Goal: Transaction & Acquisition: Subscribe to service/newsletter

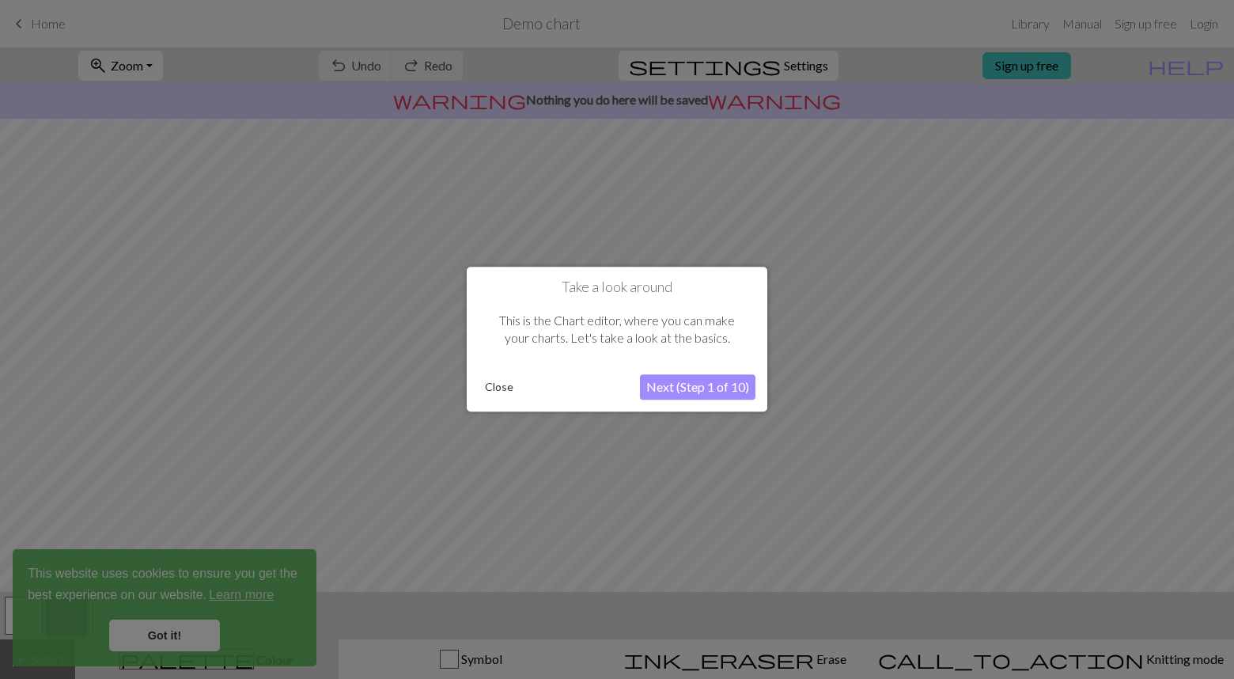
click at [715, 388] on button "Next (Step 1 of 10)" at bounding box center [697, 387] width 115 height 25
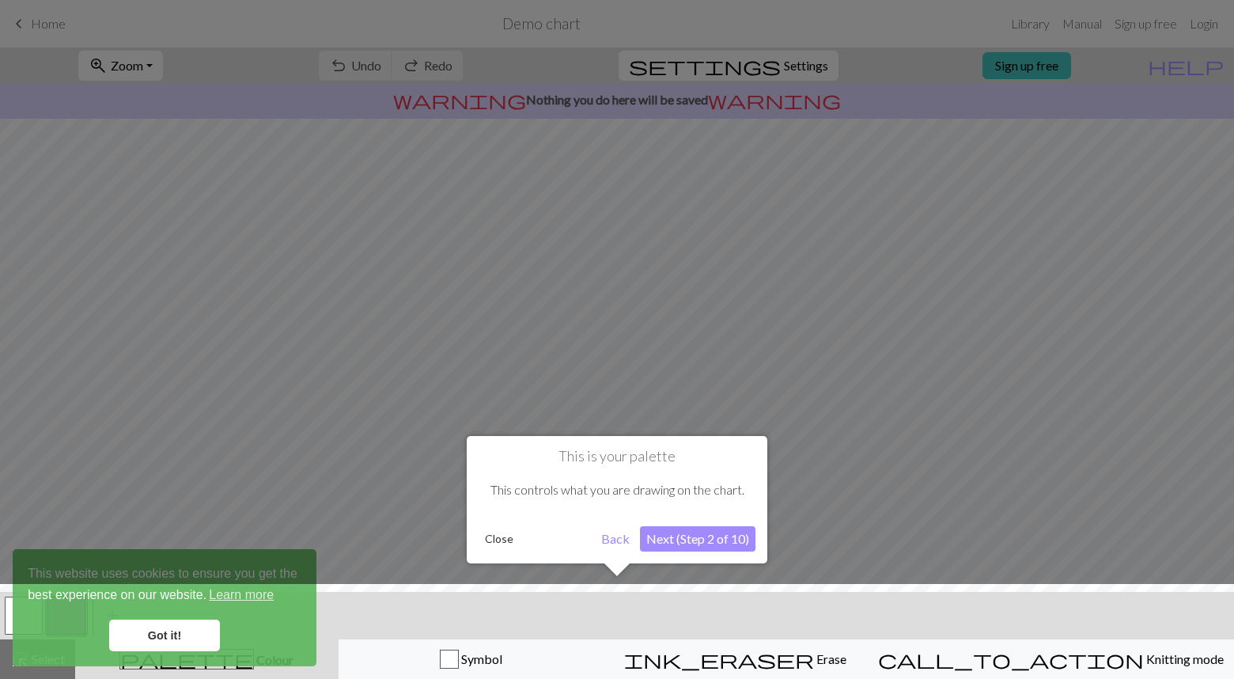
click at [721, 539] on button "Next (Step 2 of 10)" at bounding box center [697, 538] width 115 height 25
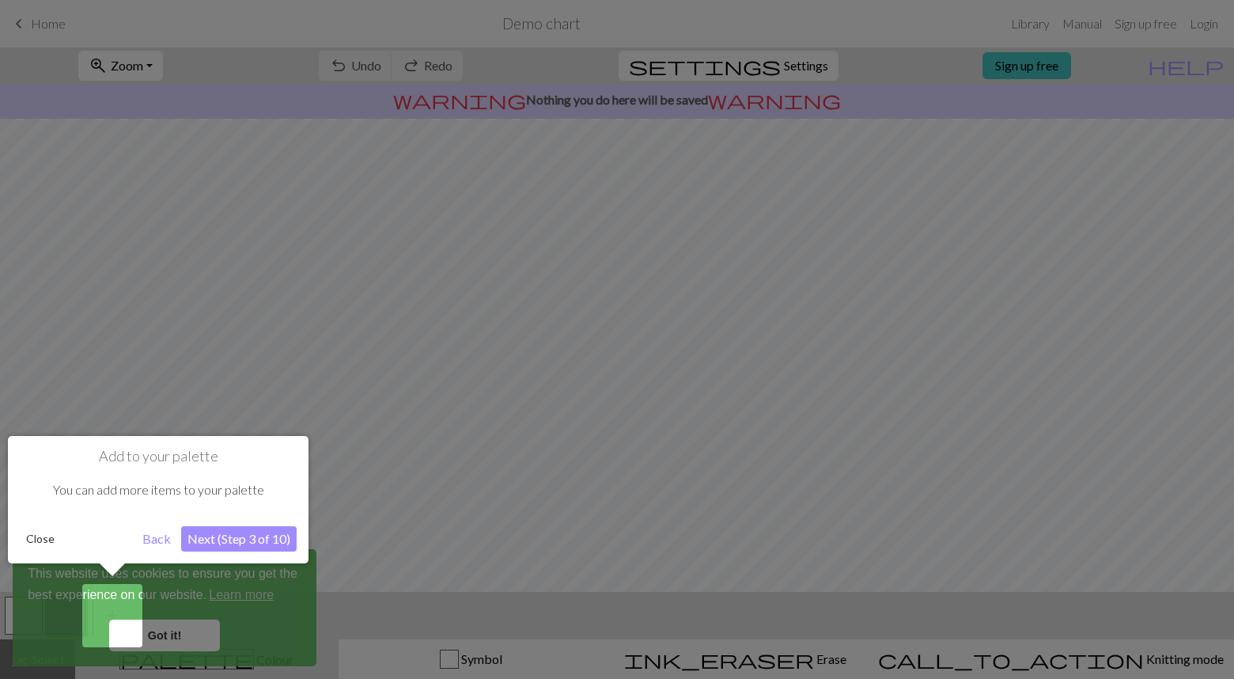
click at [264, 540] on button "Next (Step 3 of 10)" at bounding box center [238, 538] width 115 height 25
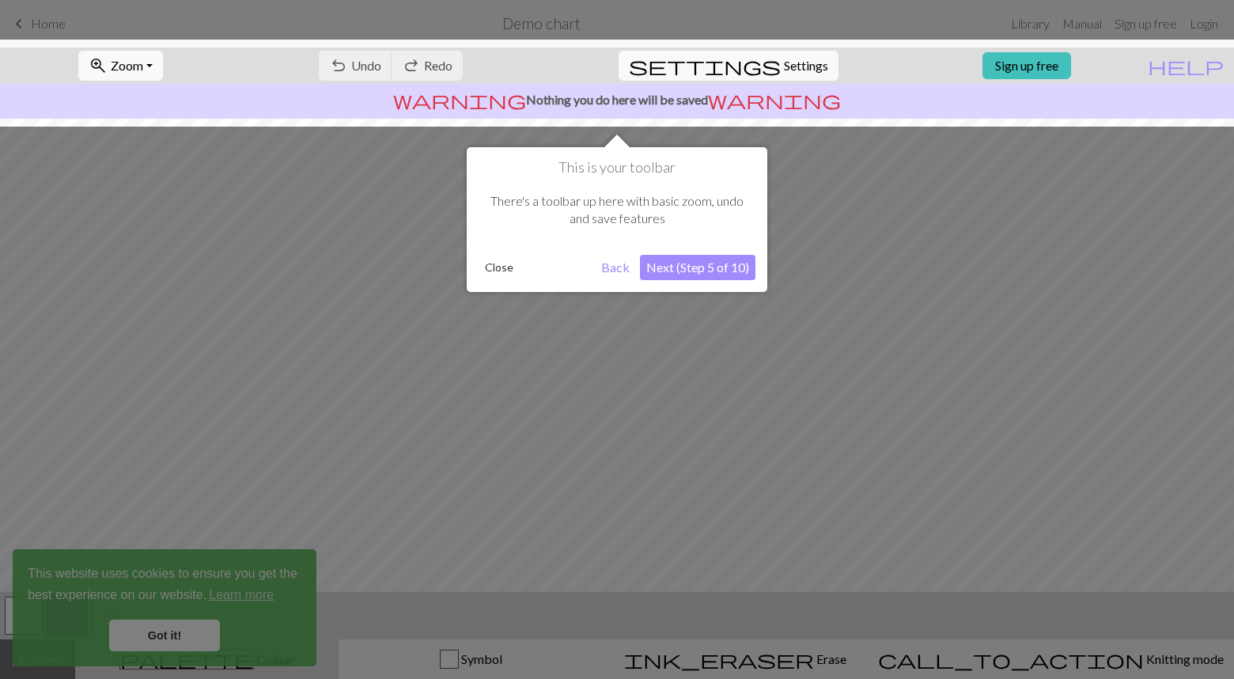
click at [700, 270] on button "Next (Step 5 of 10)" at bounding box center [697, 267] width 115 height 25
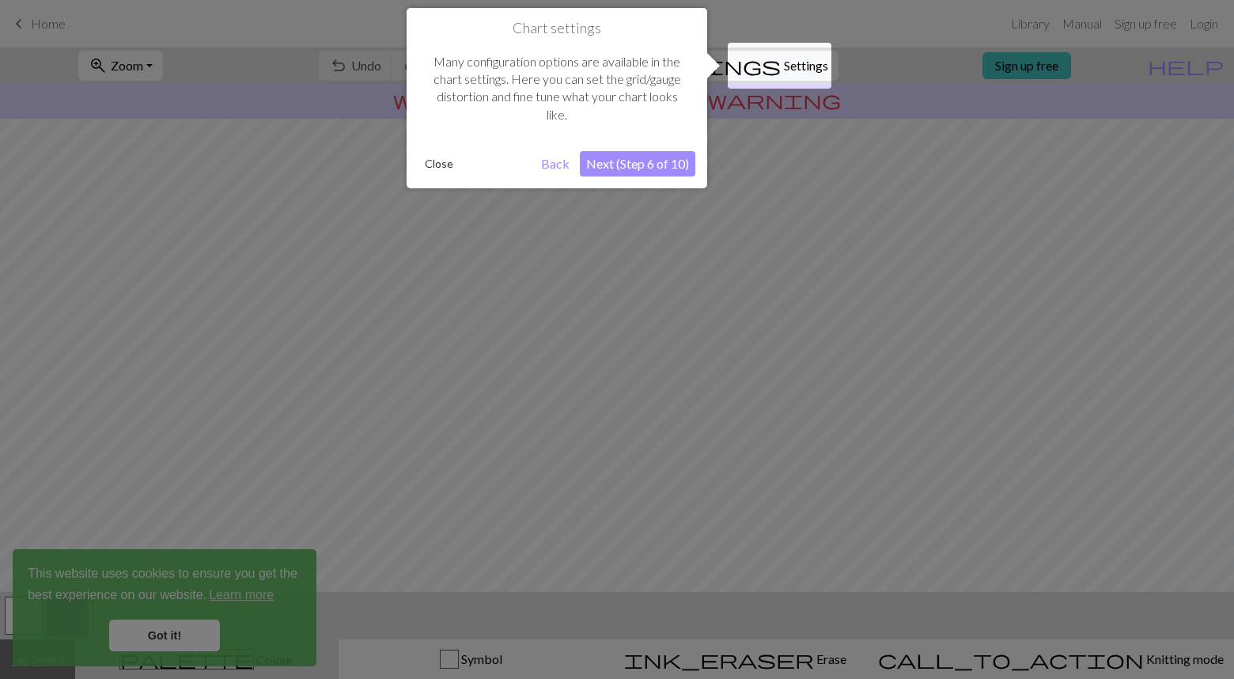
click at [659, 165] on button "Next (Step 6 of 10)" at bounding box center [637, 163] width 115 height 25
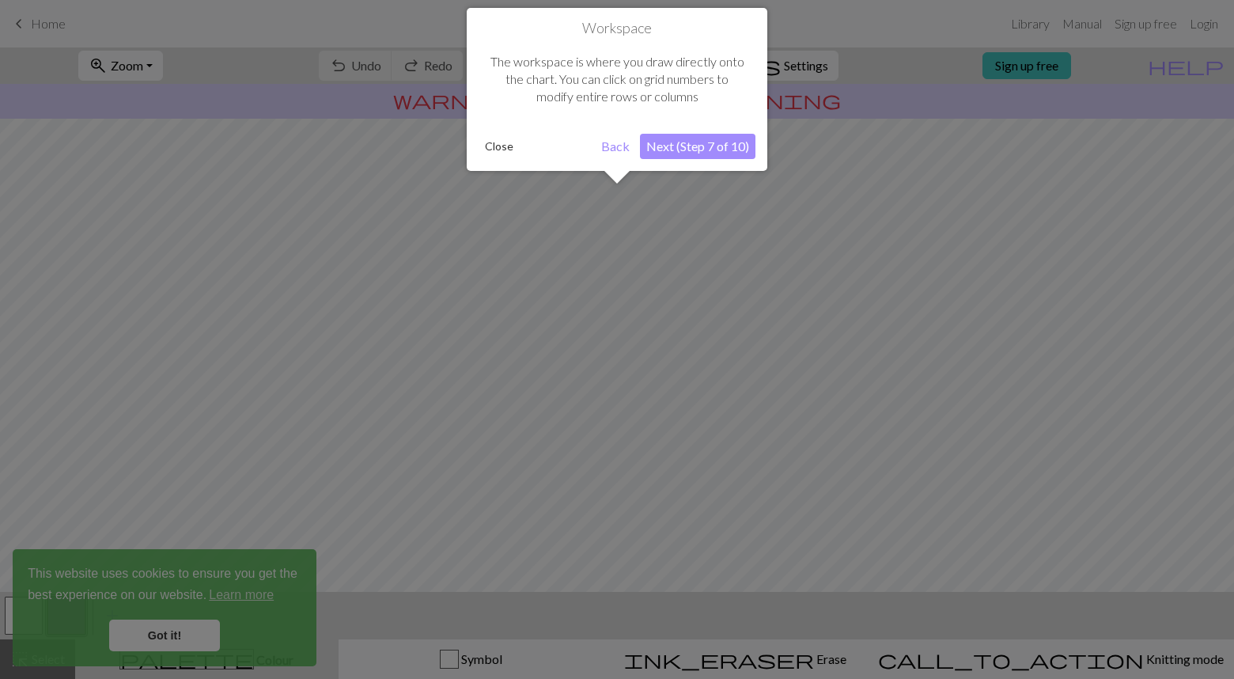
scroll to position [95, 0]
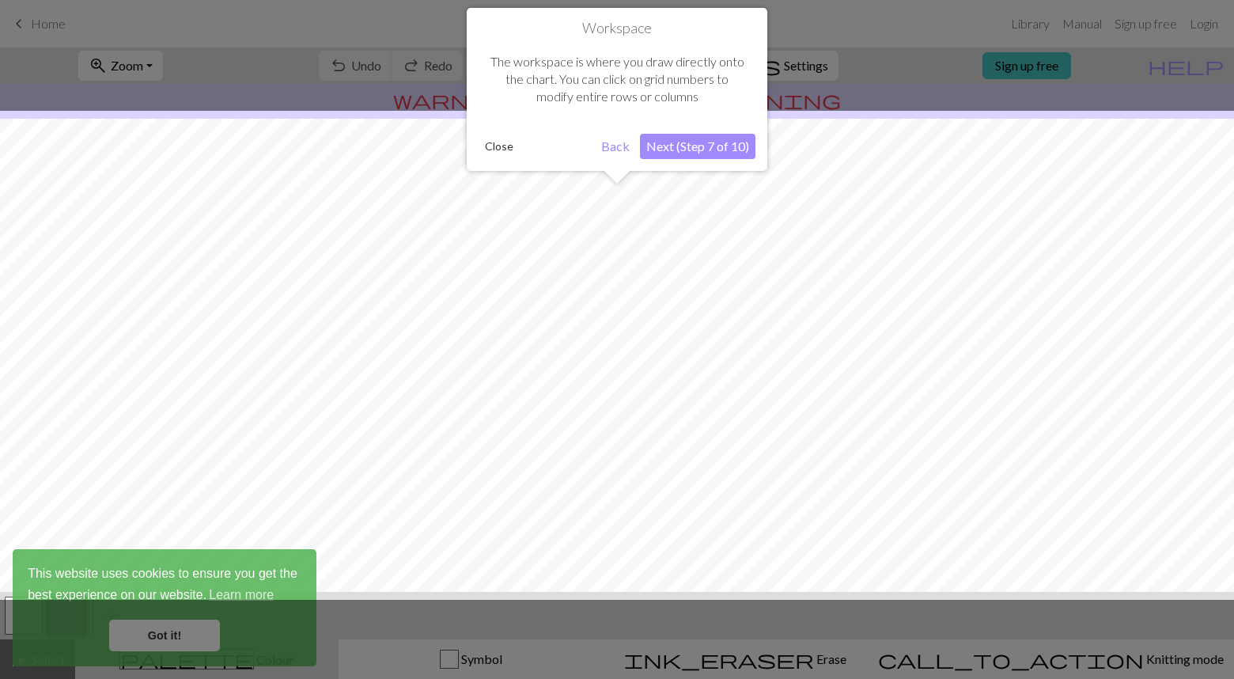
click at [713, 150] on button "Next (Step 7 of 10)" at bounding box center [697, 146] width 115 height 25
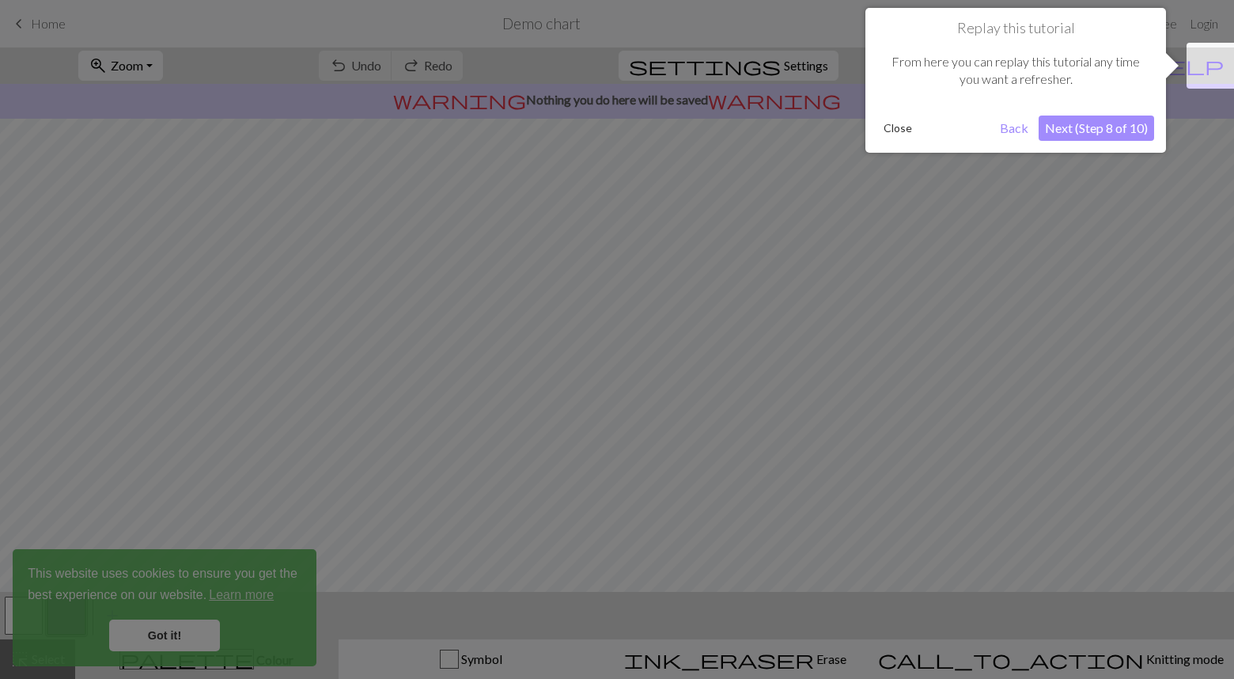
click at [1110, 130] on button "Next (Step 8 of 10)" at bounding box center [1096, 127] width 115 height 25
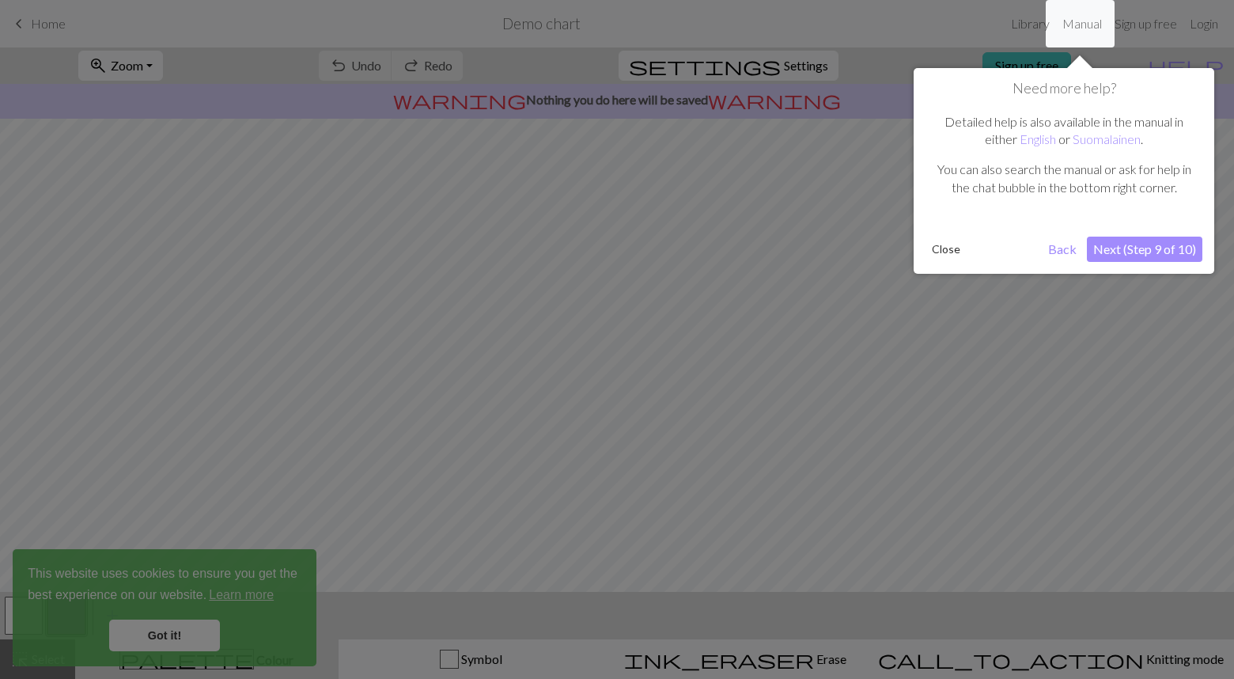
click at [1135, 252] on button "Next (Step 9 of 10)" at bounding box center [1144, 248] width 115 height 25
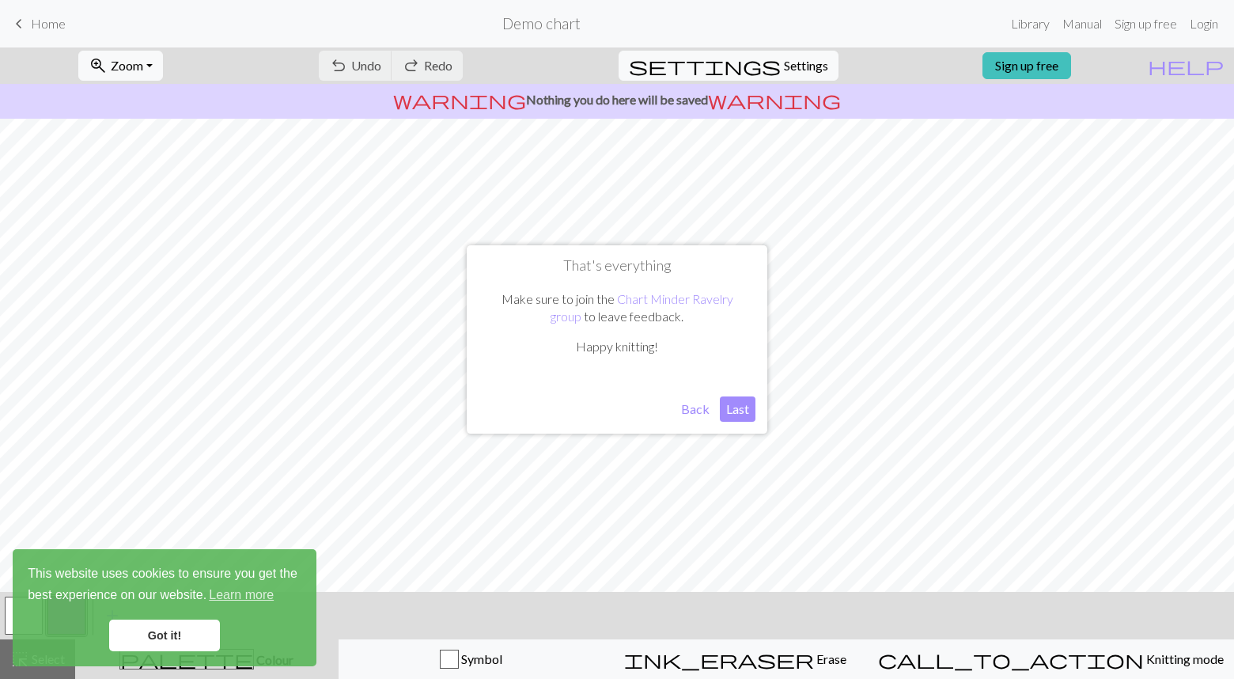
click at [738, 405] on button "Last" at bounding box center [738, 408] width 36 height 25
click at [171, 630] on link "Got it!" at bounding box center [164, 635] width 111 height 32
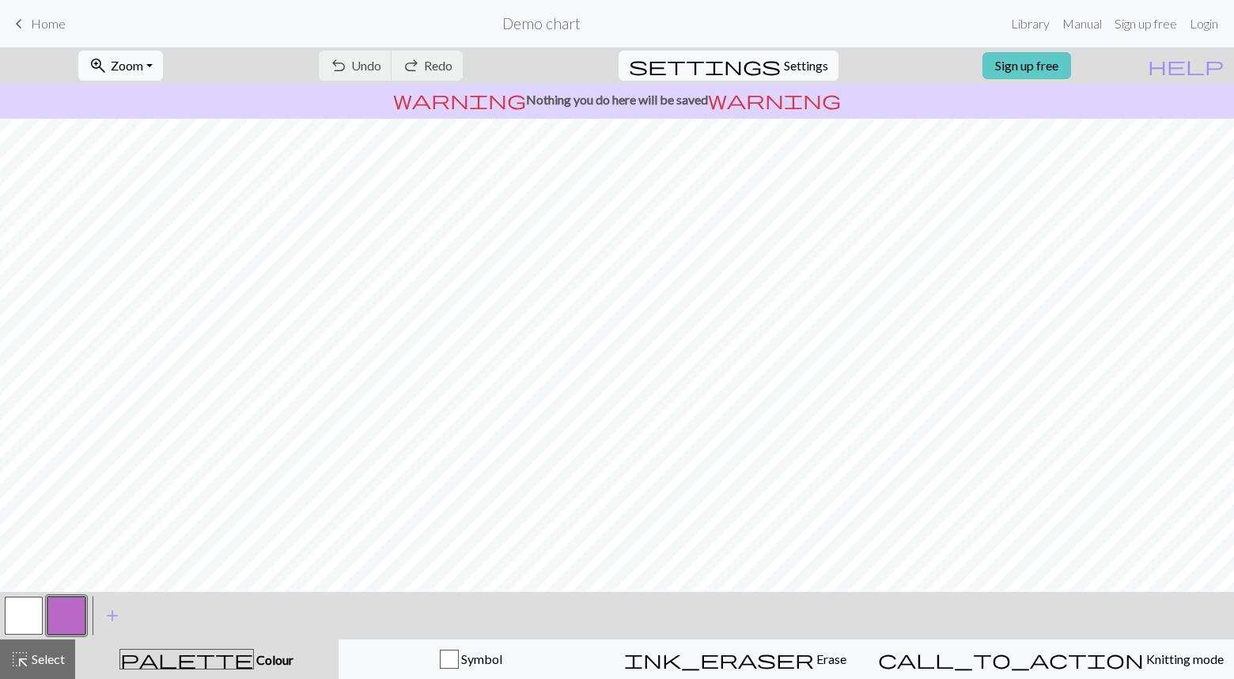
click at [1060, 66] on link "Sign up free" at bounding box center [1026, 65] width 89 height 27
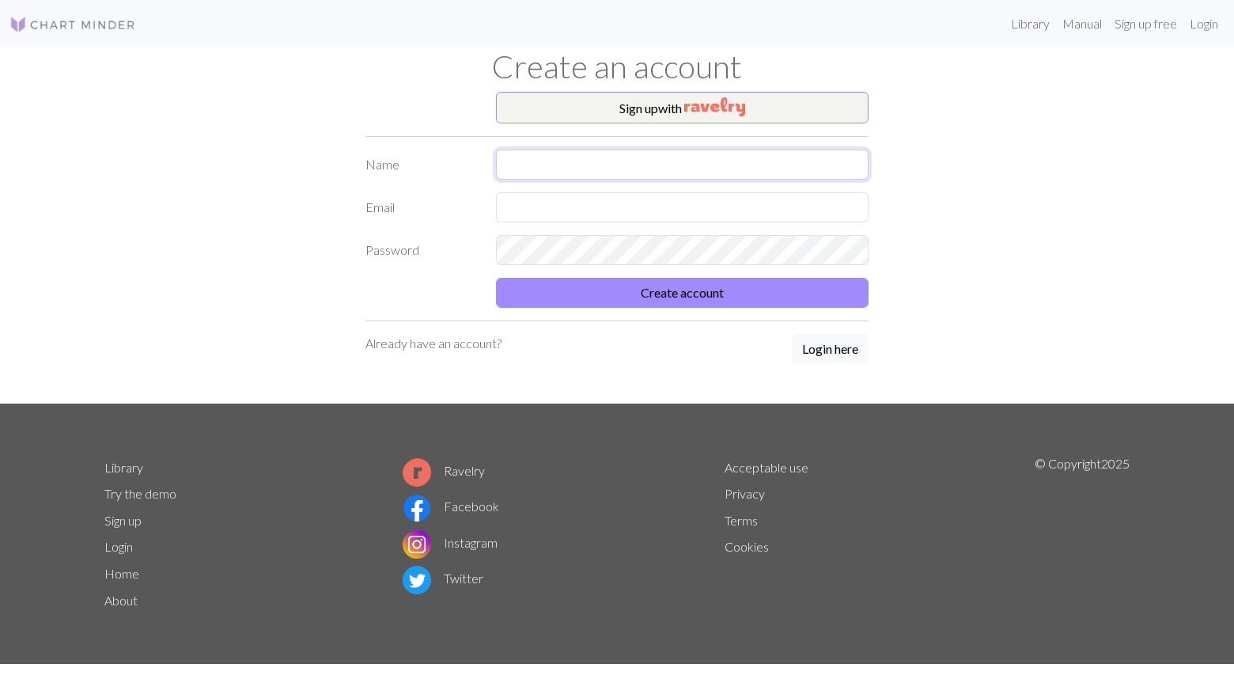
click at [551, 160] on input "text" at bounding box center [682, 164] width 373 height 30
type input "[PERSON_NAME]"
click at [556, 218] on input "text" at bounding box center [682, 207] width 373 height 30
type input "[EMAIL_ADDRESS][DOMAIN_NAME]"
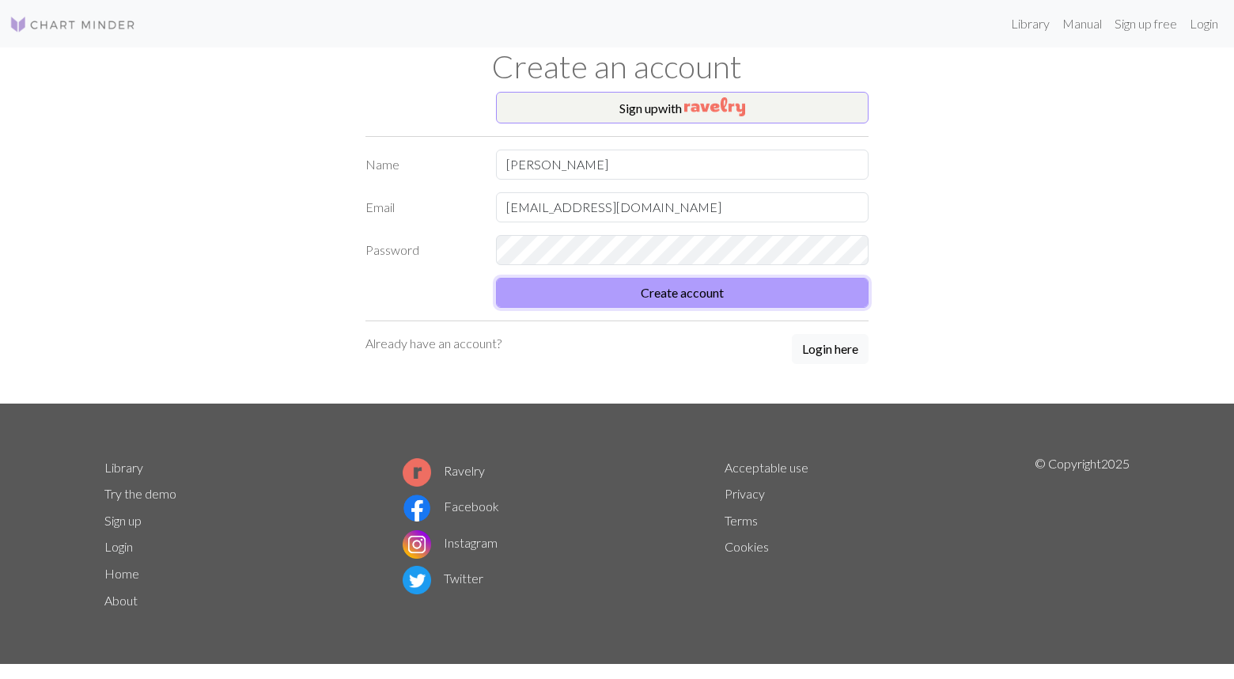
click at [698, 291] on button "Create account" at bounding box center [682, 293] width 373 height 30
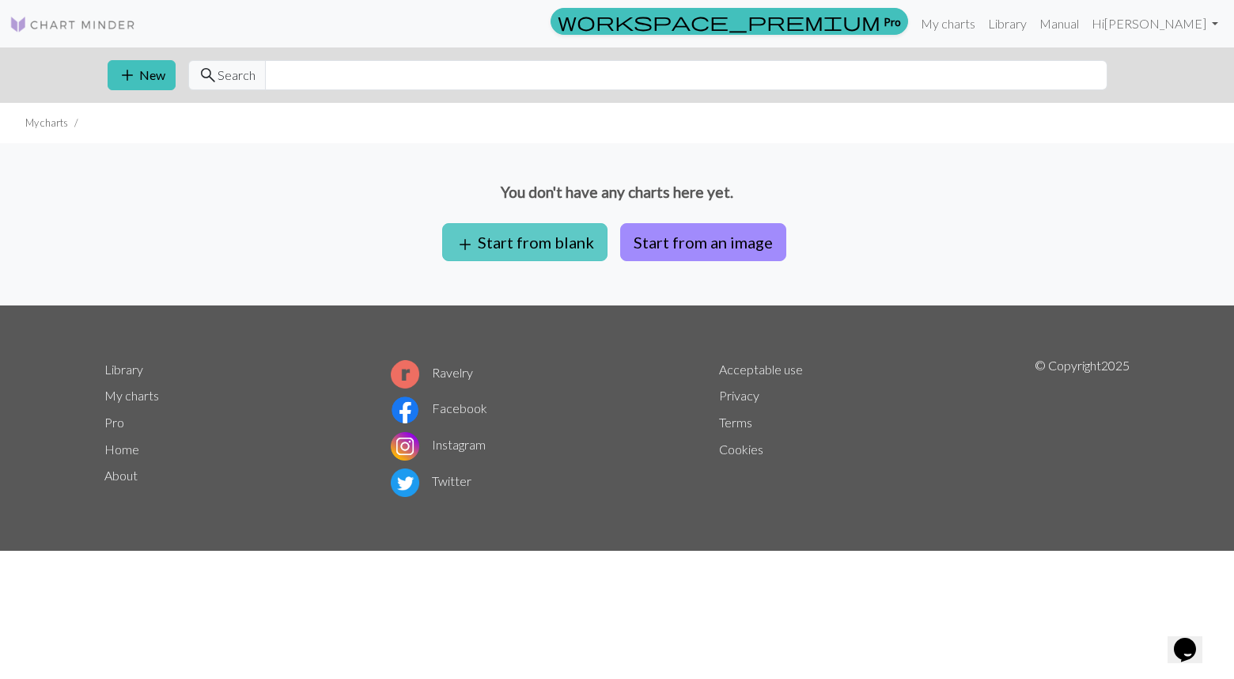
click at [533, 240] on button "add Start from blank" at bounding box center [524, 242] width 165 height 38
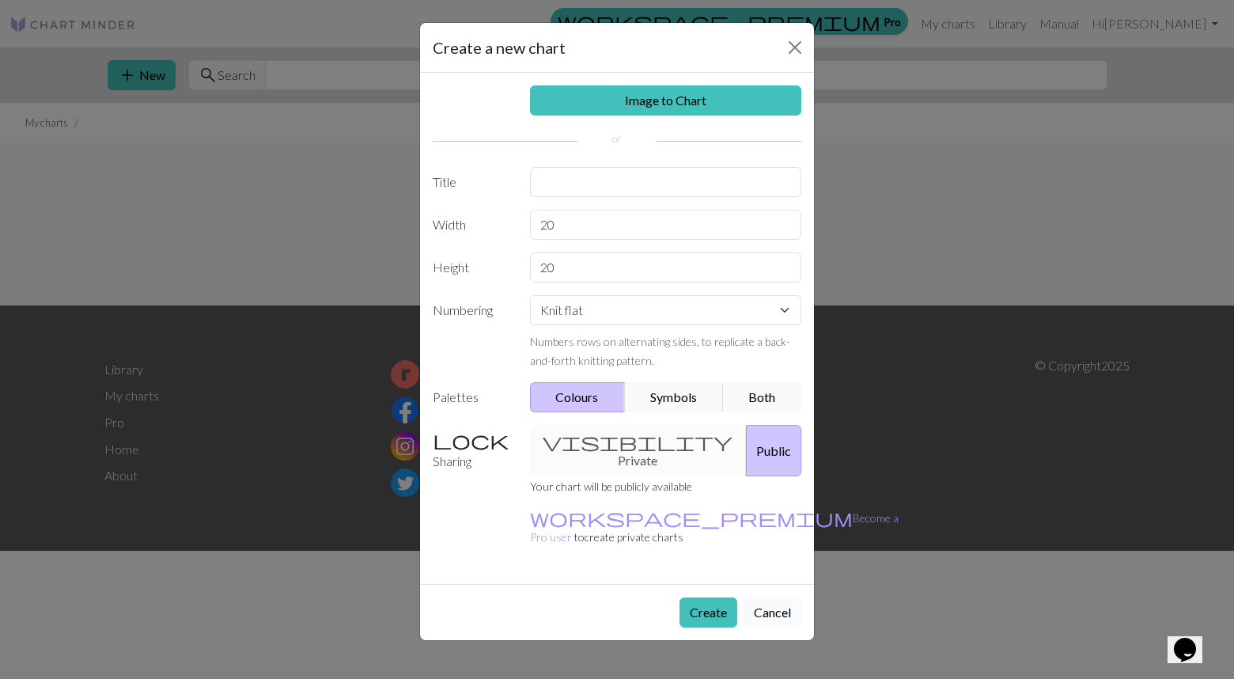
click at [785, 597] on button "Cancel" at bounding box center [773, 612] width 58 height 30
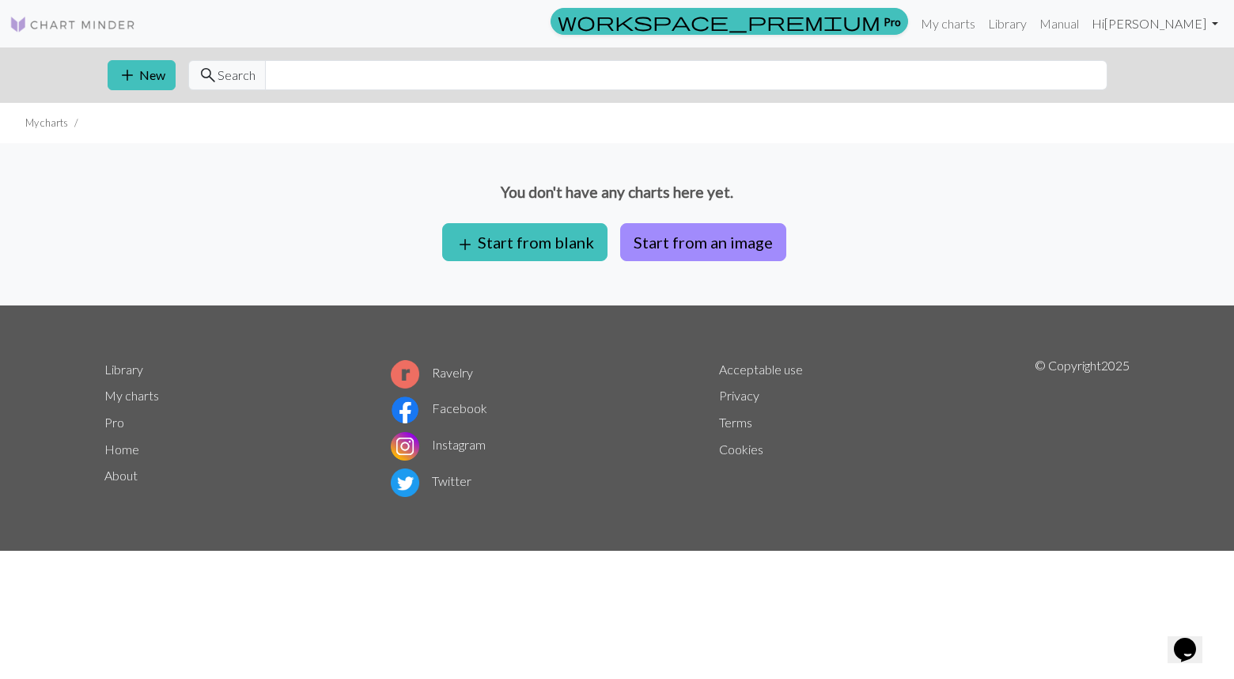
click at [1216, 24] on link "Hi [PERSON_NAME]" at bounding box center [1154, 24] width 139 height 32
click at [1133, 119] on link "Logout" at bounding box center [1134, 119] width 51 height 32
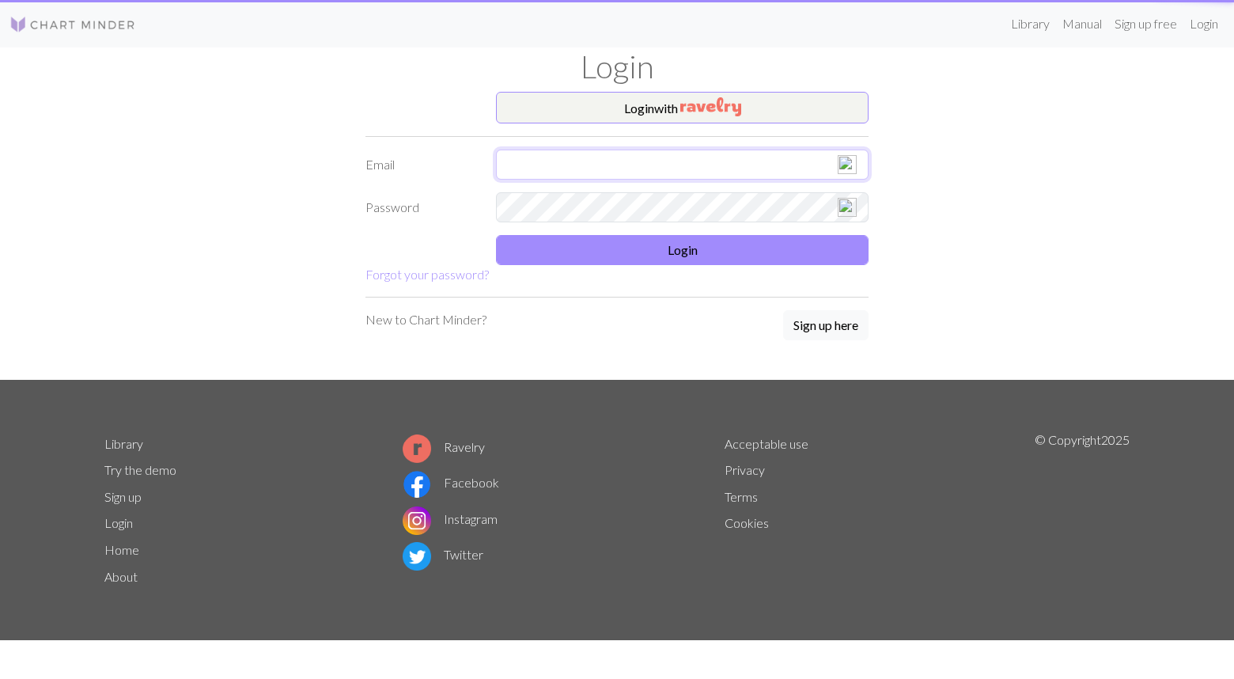
type input "[EMAIL_ADDRESS][DOMAIN_NAME]"
